Goal: Obtain resource: Download file/media

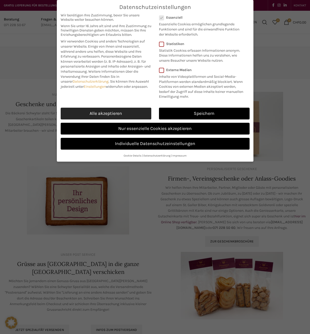
click at [112, 117] on link "Alle akzeptieren" at bounding box center [106, 114] width 91 height 12
checkbox input "true"
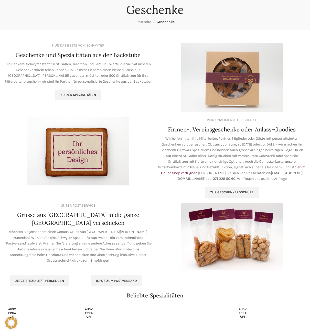
scroll to position [51, 0]
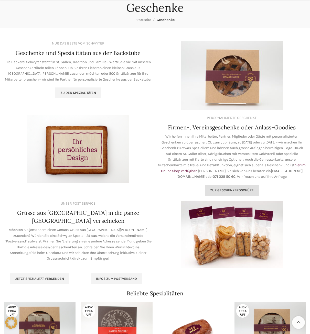
click at [225, 194] on link "Zur geschenkbroschüre" at bounding box center [232, 190] width 54 height 11
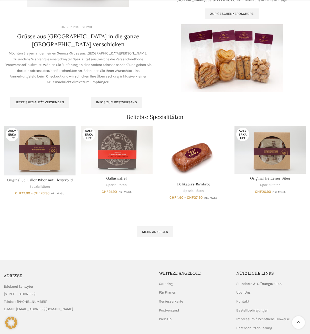
scroll to position [230, 0]
